Goal: Task Accomplishment & Management: Use online tool/utility

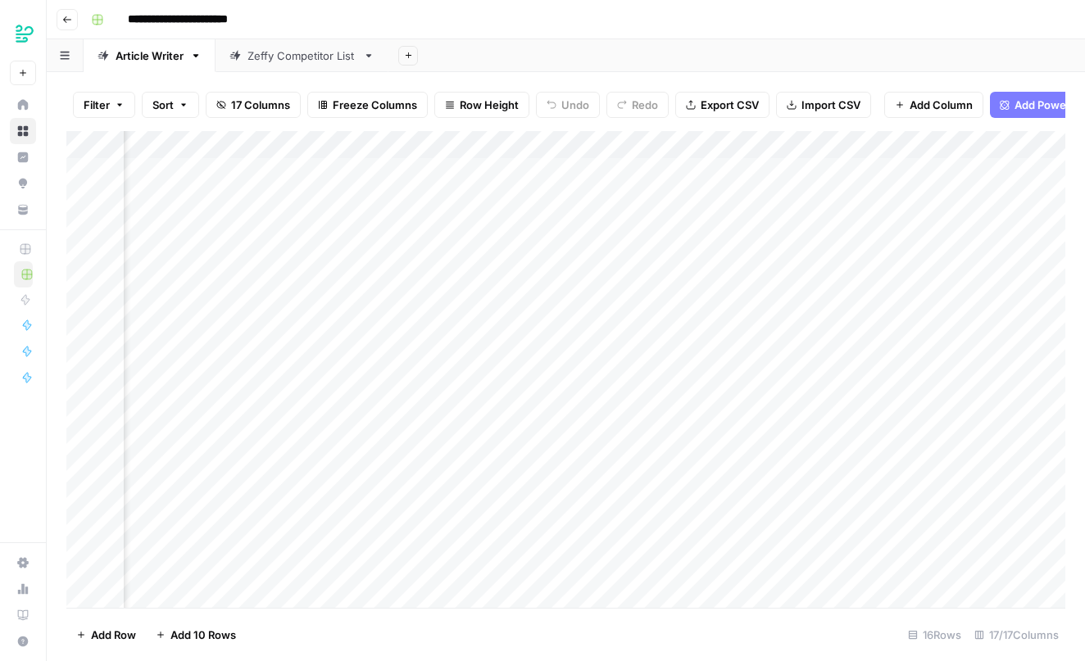
scroll to position [0, 670]
click at [598, 143] on div "Add Column" at bounding box center [565, 372] width 999 height 482
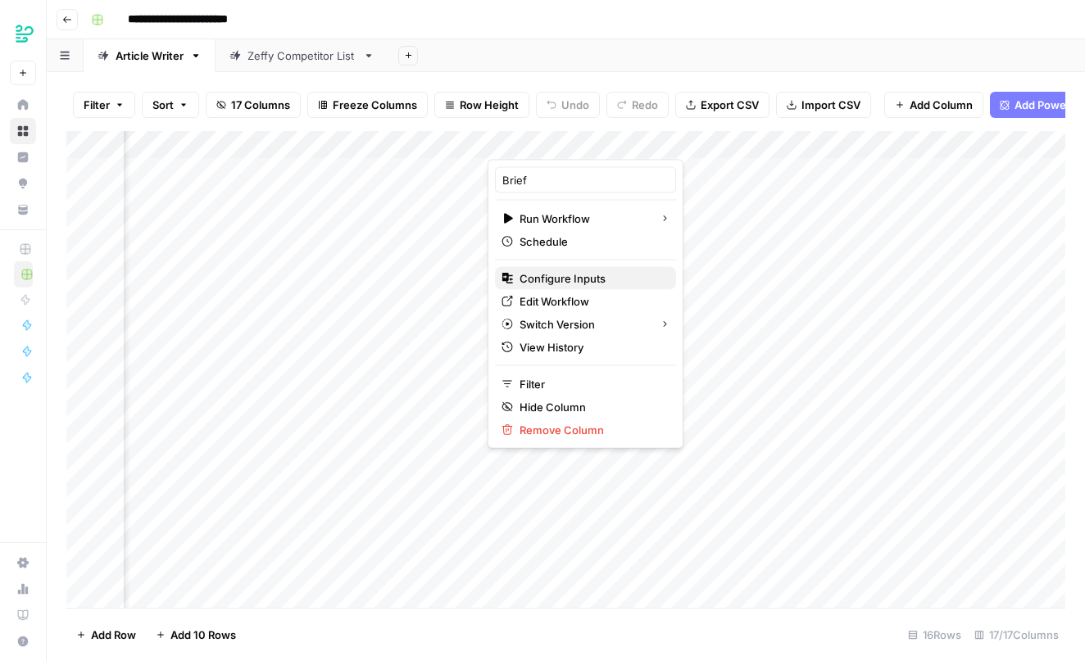
click at [548, 278] on span "Configure Inputs" at bounding box center [590, 278] width 143 height 16
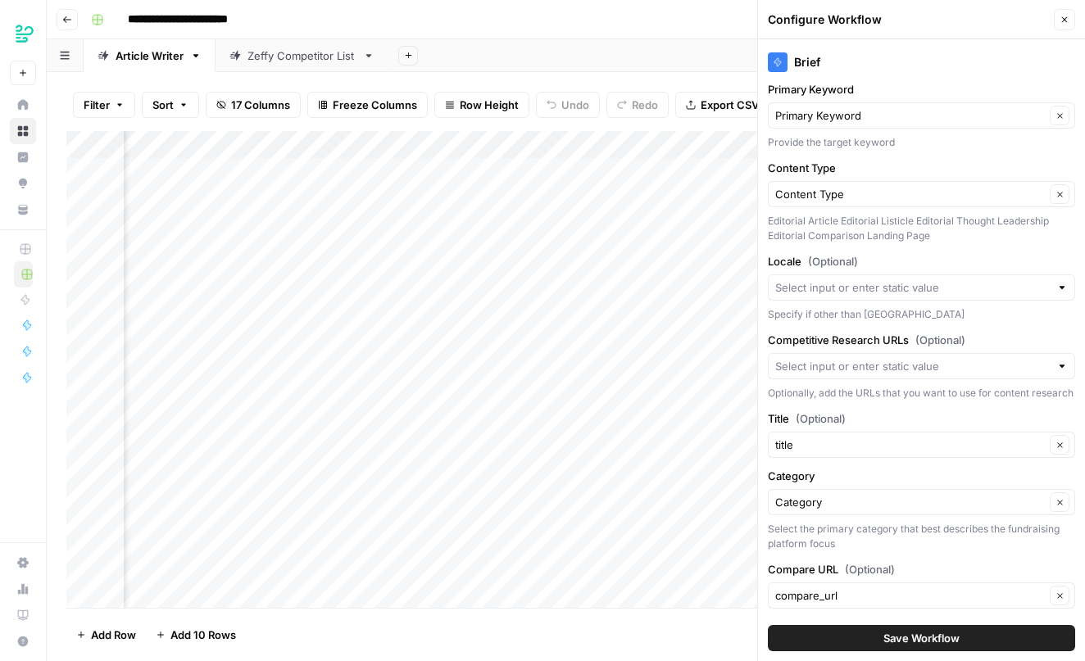
scroll to position [75, 0]
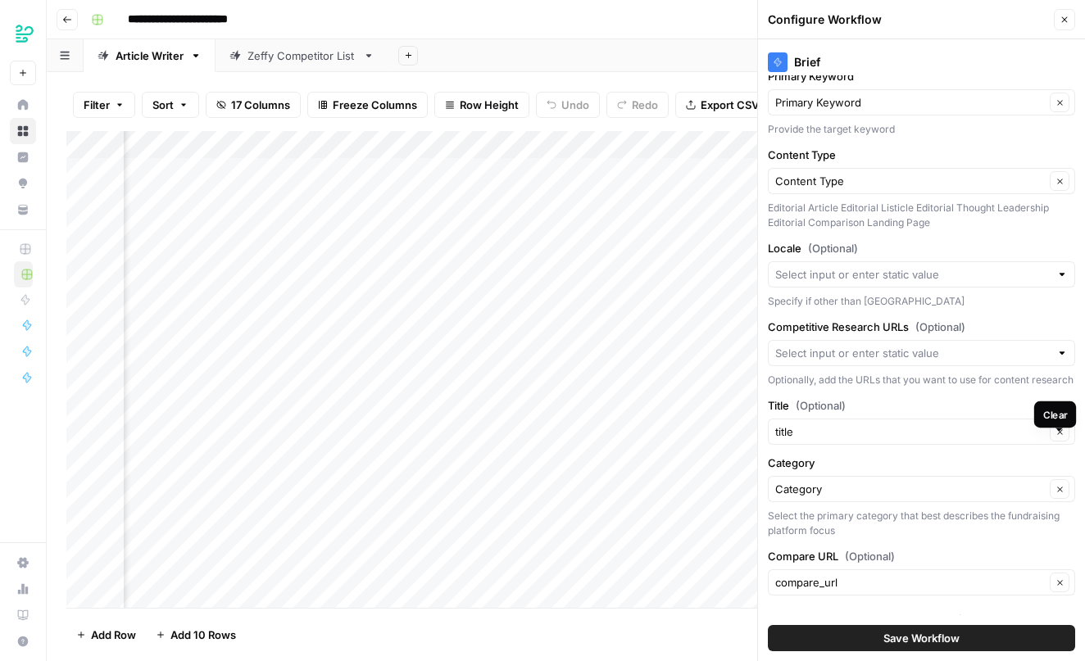
click at [1060, 437] on icon "button" at bounding box center [1059, 432] width 9 height 9
click at [1054, 442] on button "Clear" at bounding box center [1060, 432] width 20 height 20
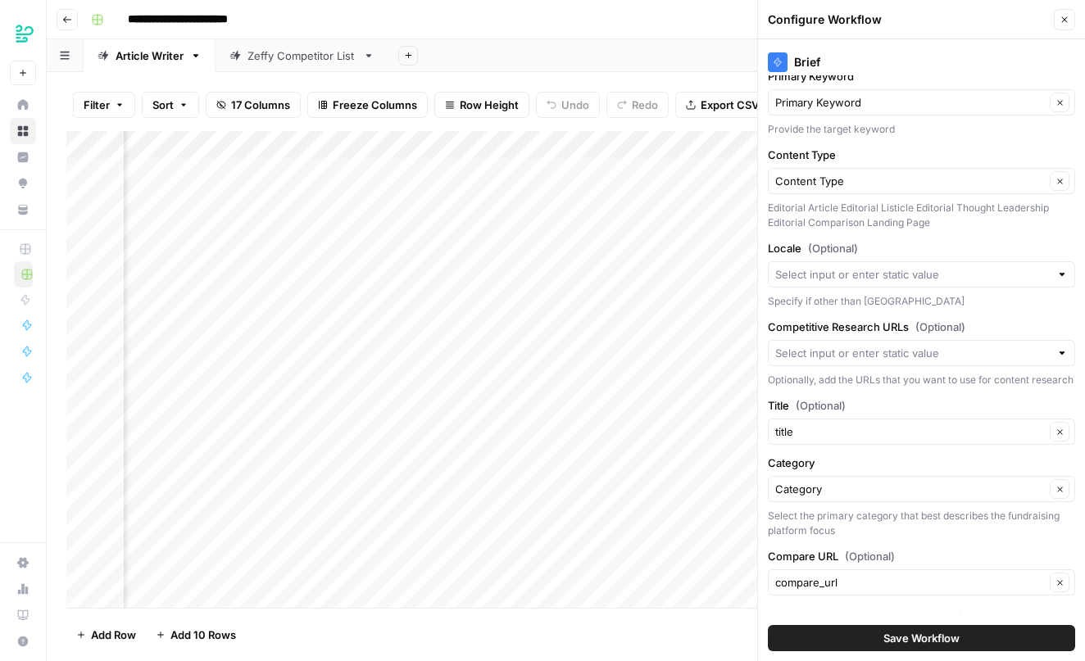
click at [1054, 442] on button "Clear" at bounding box center [1060, 432] width 20 height 20
click at [1022, 440] on input "Title (Optional)" at bounding box center [910, 432] width 270 height 16
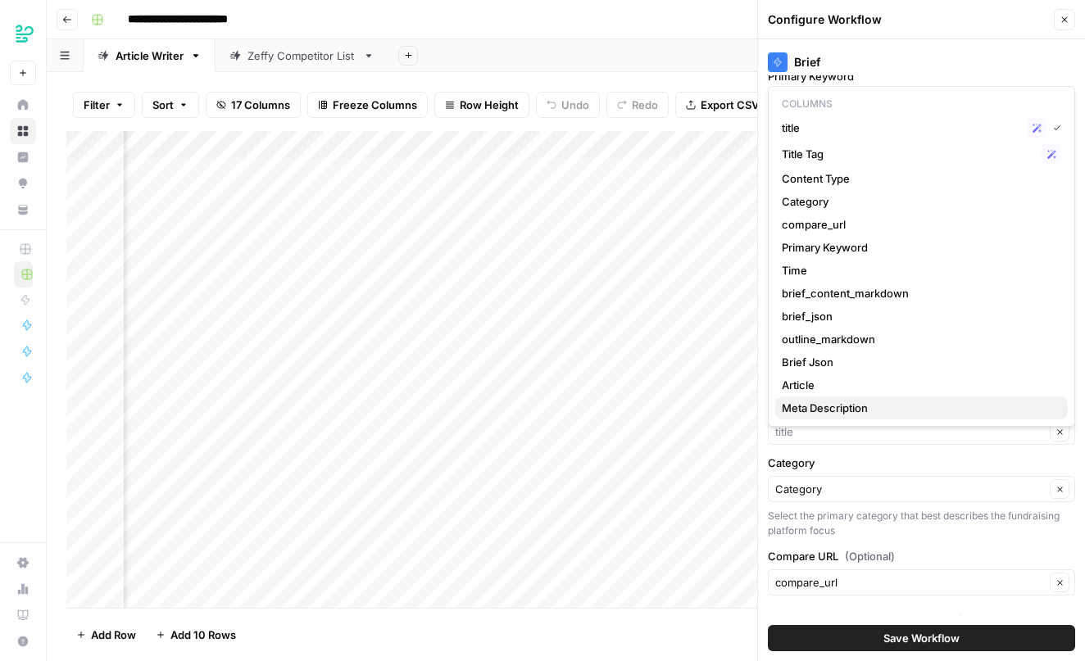
click at [1031, 405] on span "Meta Description" at bounding box center [918, 408] width 273 height 16
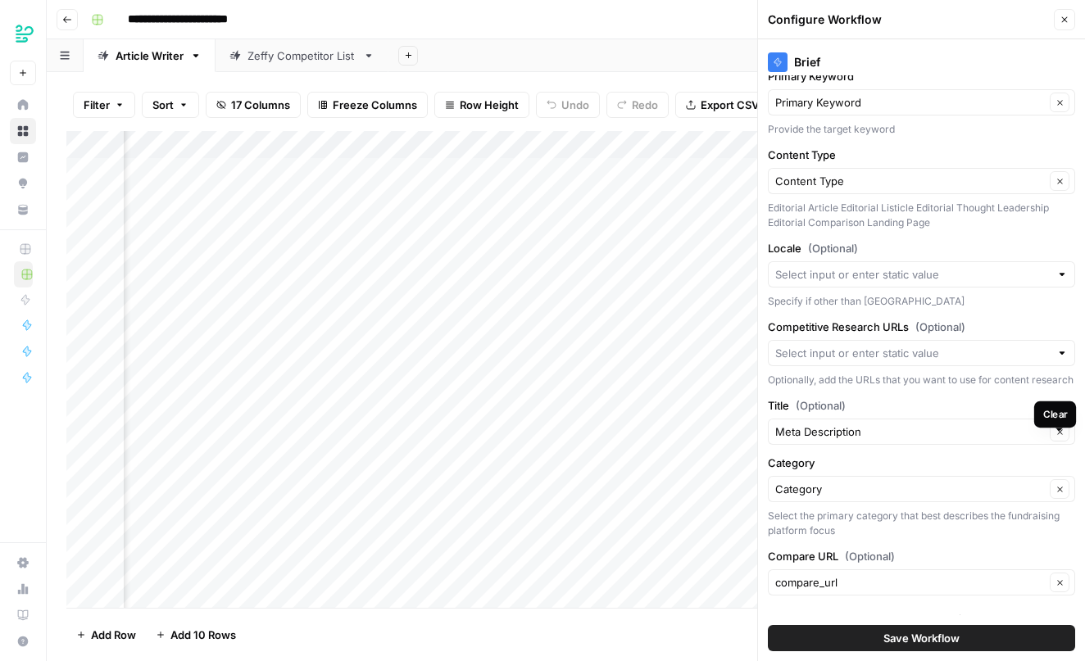
click at [1062, 437] on icon "button" at bounding box center [1059, 432] width 9 height 9
type input "title"
click at [1062, 437] on icon "button" at bounding box center [1059, 432] width 9 height 9
click at [1061, 437] on icon "button" at bounding box center [1059, 432] width 9 height 9
click at [1014, 445] on div "title Clear" at bounding box center [921, 432] width 307 height 26
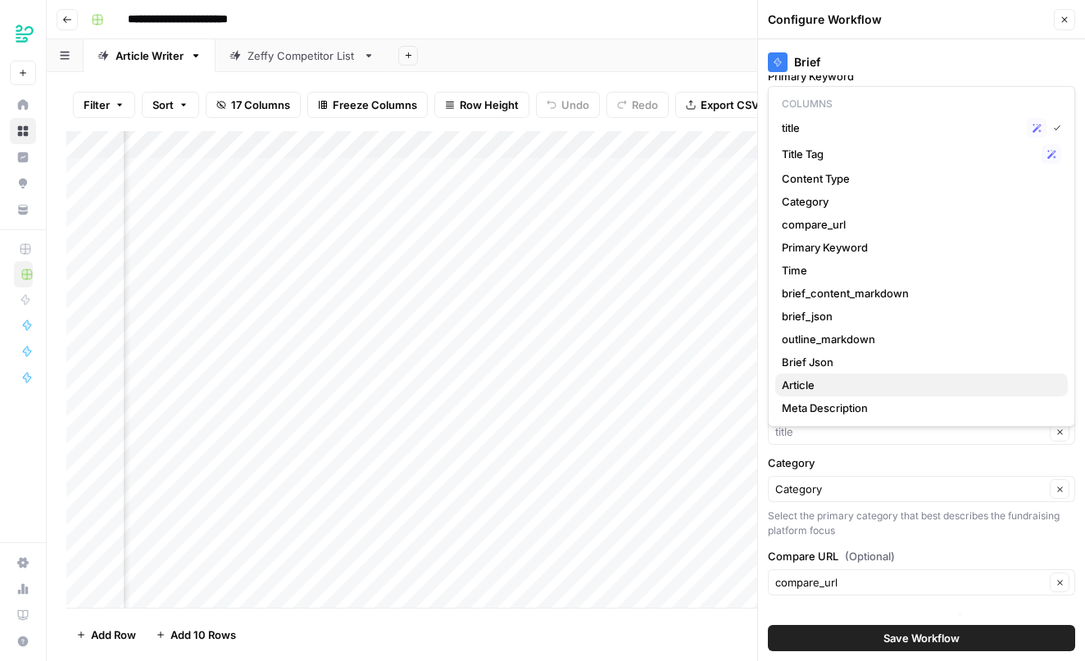
click at [1006, 380] on span "Article" at bounding box center [918, 385] width 273 height 16
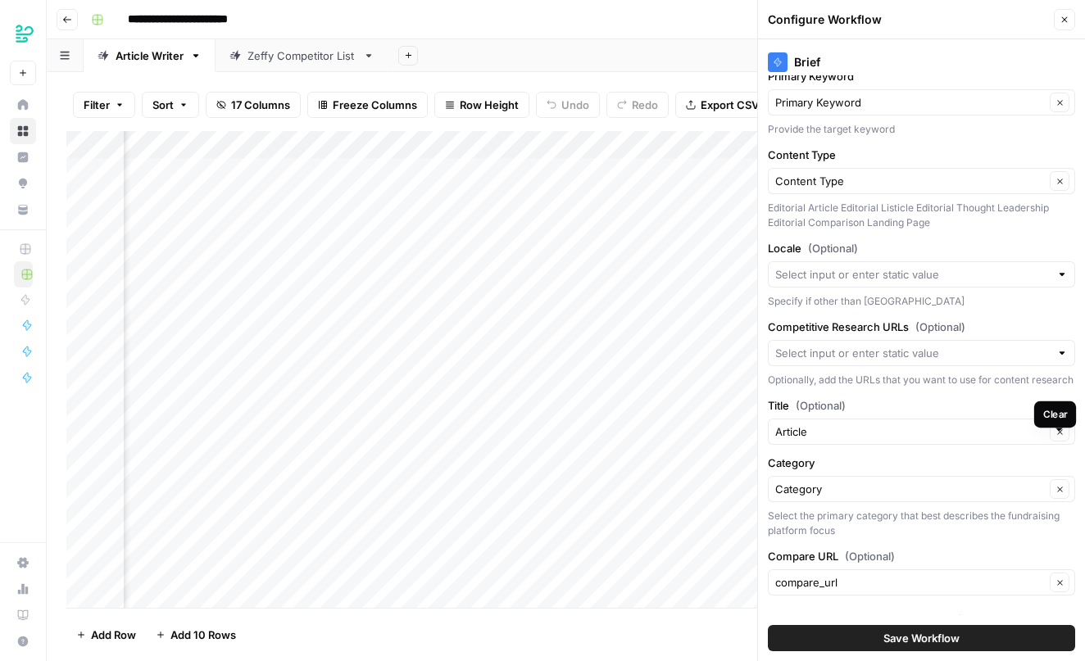
click at [1059, 442] on button "Clear" at bounding box center [1060, 432] width 20 height 20
type input "title"
click at [965, 462] on div "Brief Brand Kit Zeffy Clear Primary Keyword Primary Keyword Clear Provide the t…" at bounding box center [921, 350] width 327 height 622
click at [984, 438] on div "title Clear" at bounding box center [921, 432] width 307 height 26
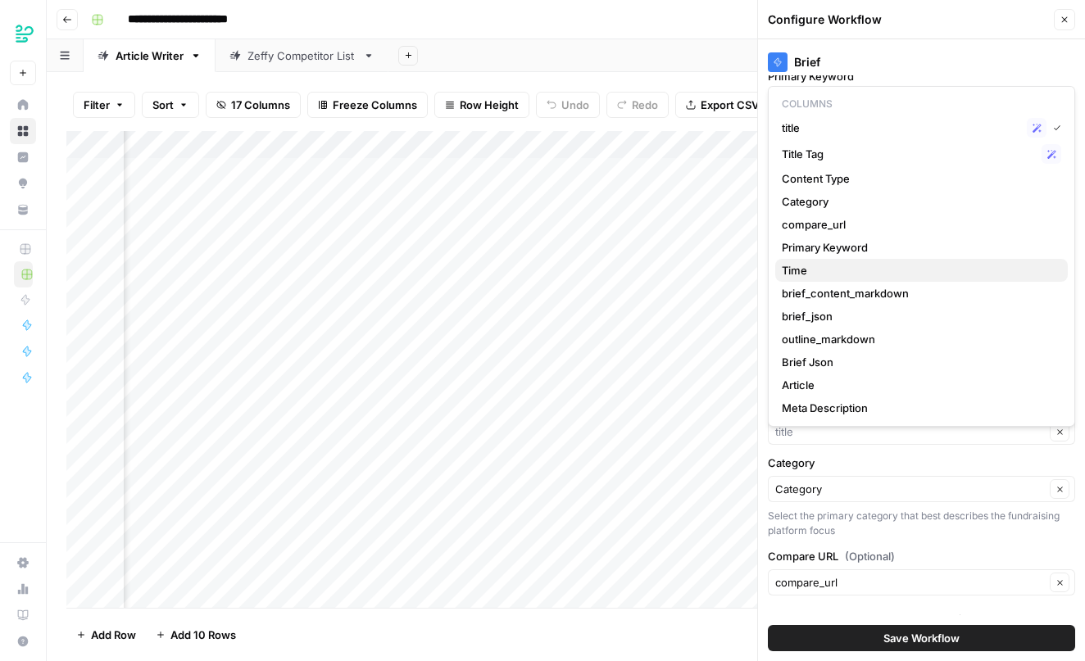
click at [968, 279] on button "Time" at bounding box center [921, 270] width 293 height 23
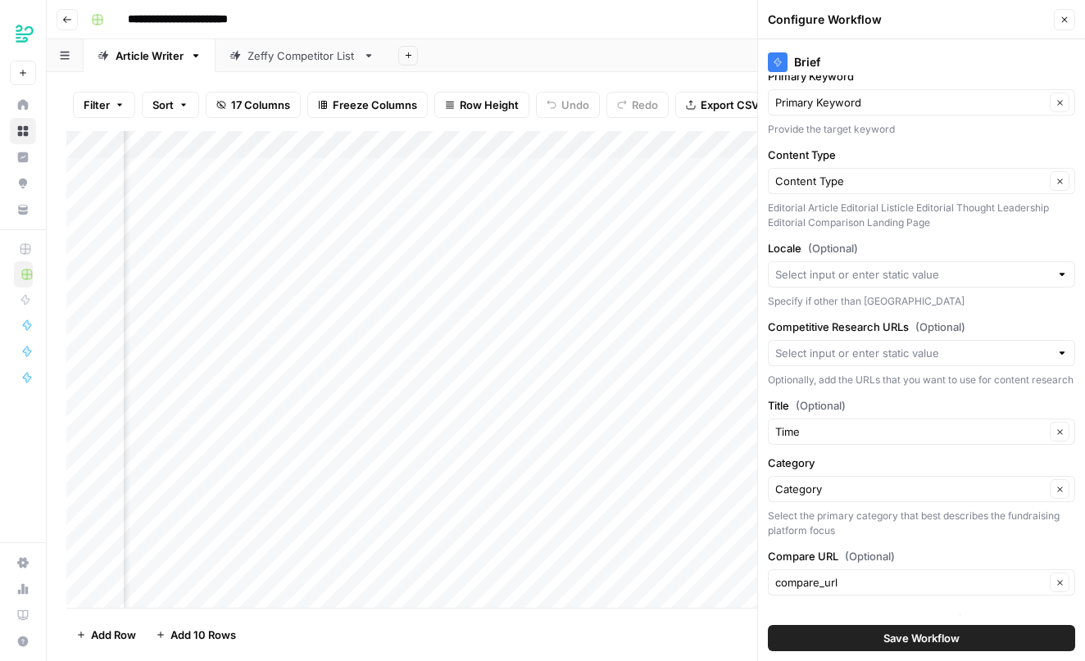
click at [1062, 437] on icon "button" at bounding box center [1059, 432] width 9 height 9
type input "title"
click at [1018, 440] on input "Title (Optional)" at bounding box center [910, 432] width 270 height 16
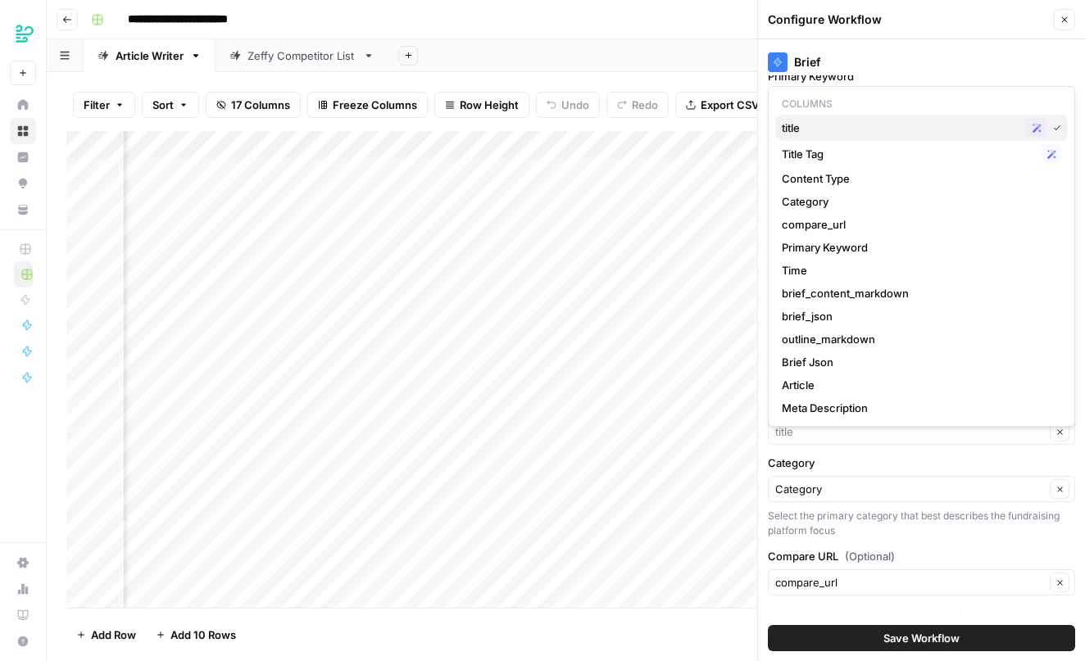
click at [1036, 131] on icon "button" at bounding box center [1036, 128] width 9 height 9
type input "title"
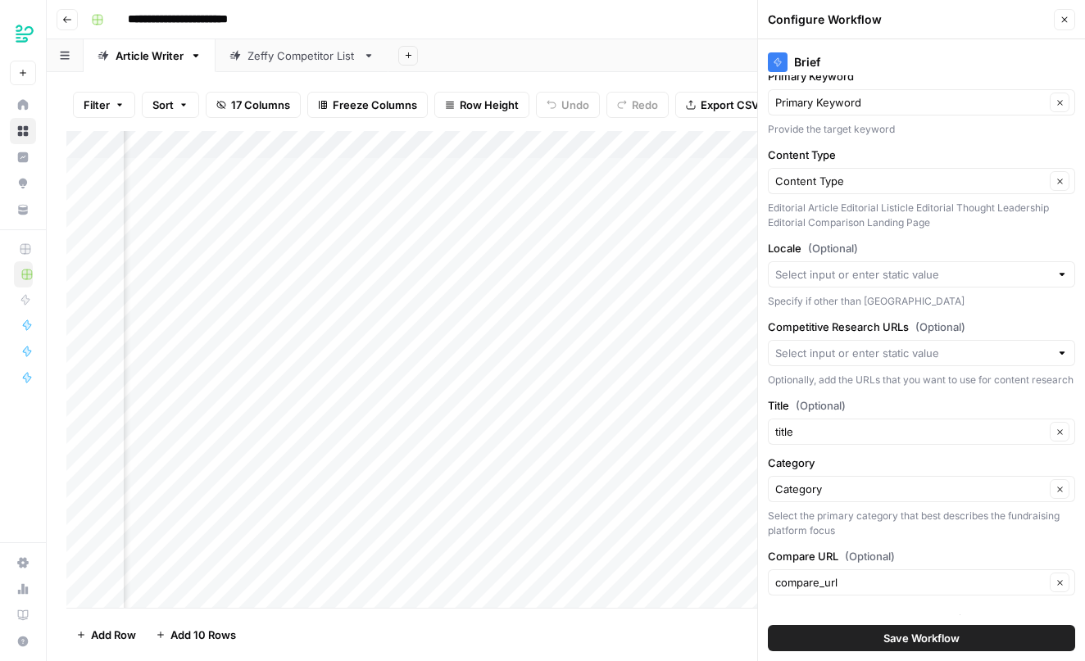
click at [1066, 442] on button "Clear" at bounding box center [1060, 432] width 20 height 20
click at [997, 440] on input "Title (Optional)" at bounding box center [910, 432] width 270 height 16
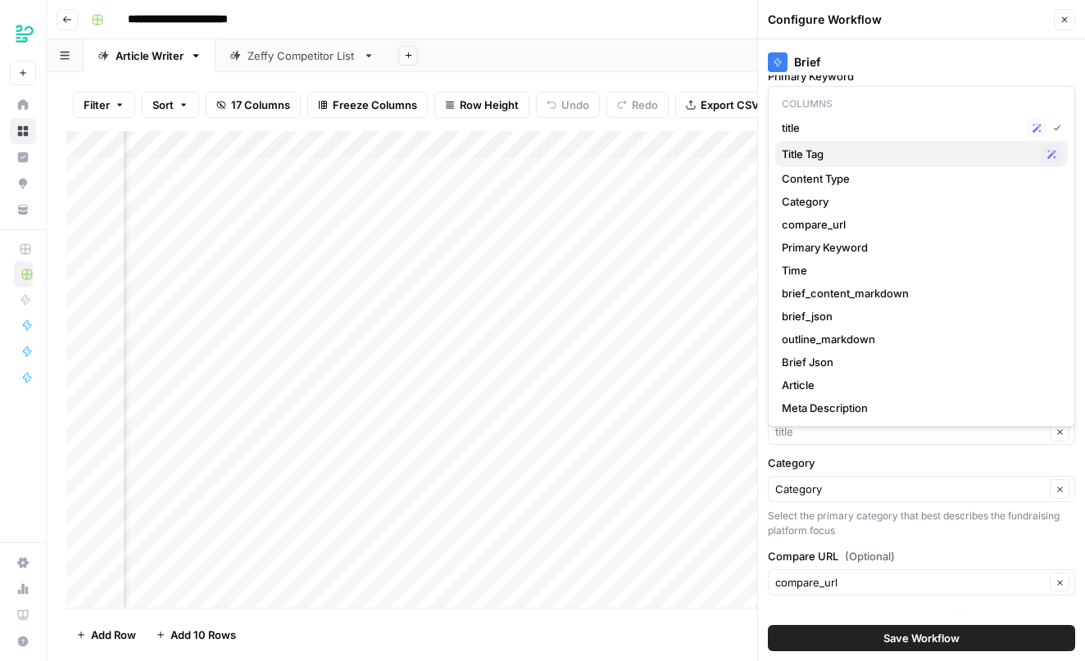
click at [1051, 150] on icon "button" at bounding box center [1051, 154] width 9 height 9
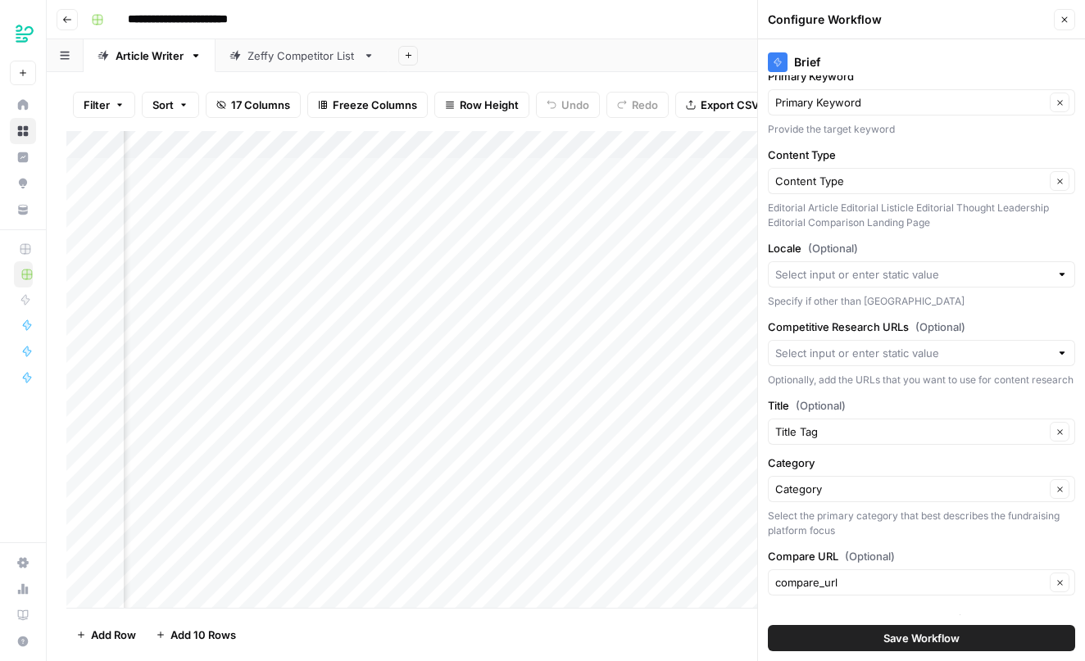
click at [1056, 437] on icon "button" at bounding box center [1059, 432] width 9 height 9
type input "title"
click at [1024, 440] on input "Title (Optional)" at bounding box center [910, 432] width 270 height 16
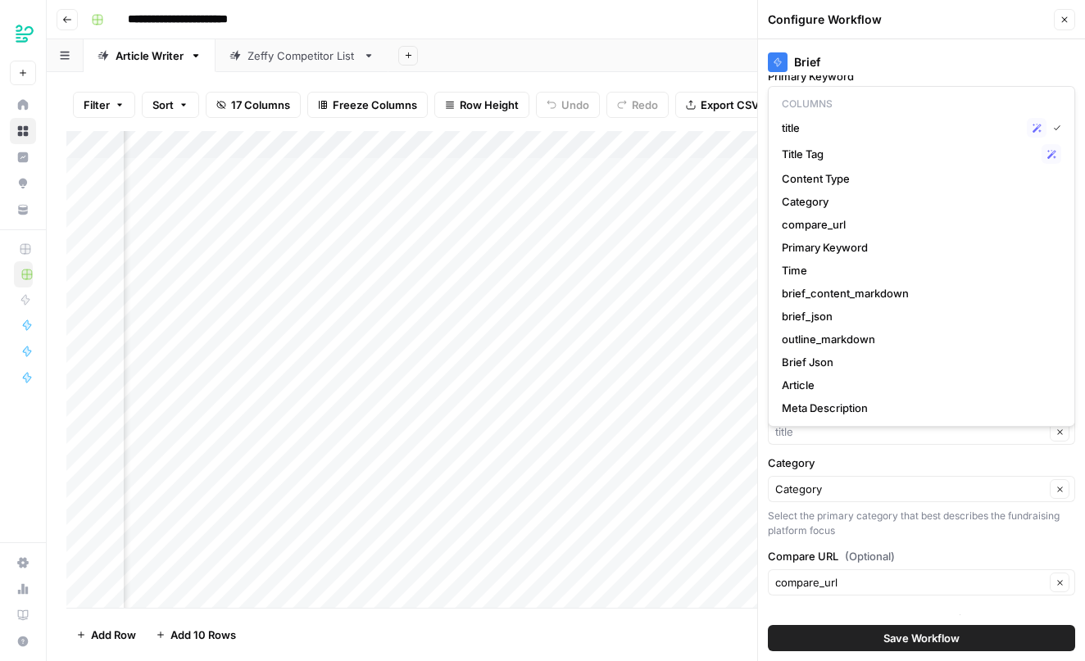
scroll to position [0, 0]
click at [960, 471] on label "Category" at bounding box center [921, 463] width 307 height 16
click at [960, 481] on input "Category" at bounding box center [910, 489] width 270 height 16
